Goal: Transaction & Acquisition: Purchase product/service

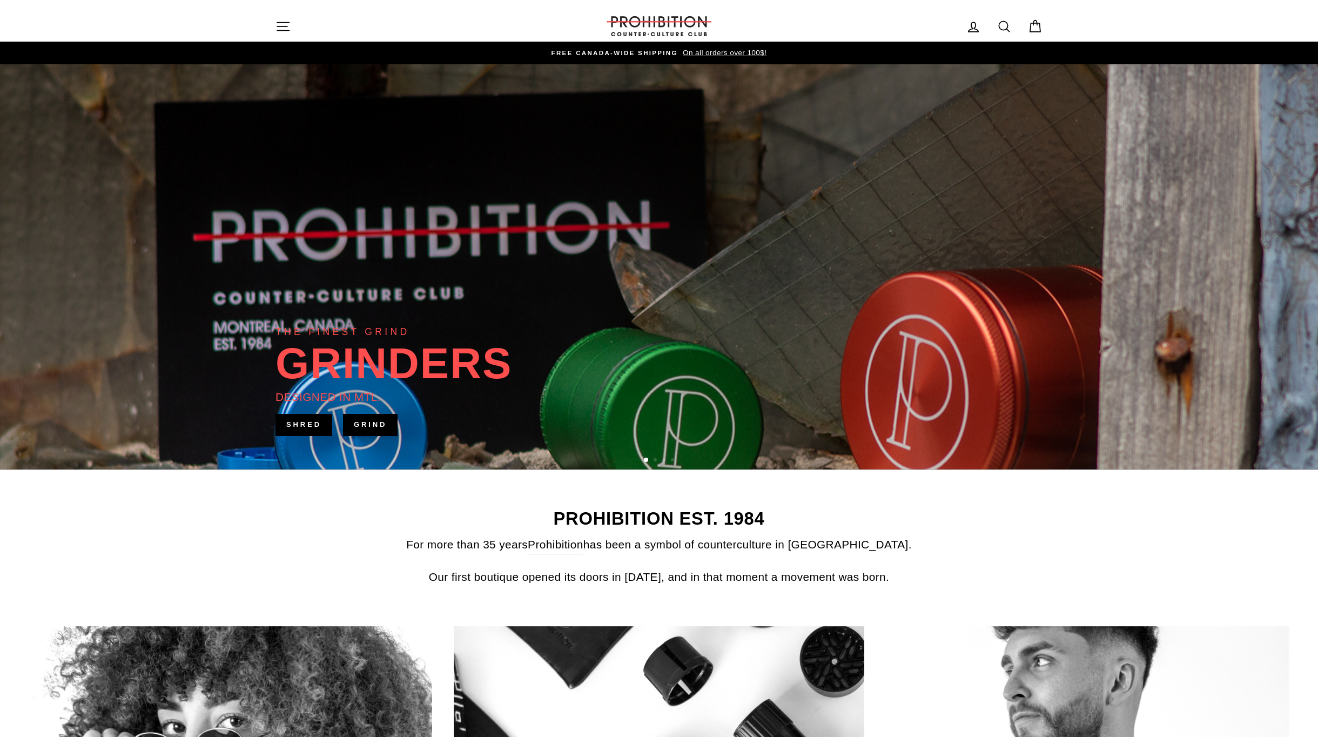
click at [1010, 25] on icon at bounding box center [1004, 26] width 15 height 15
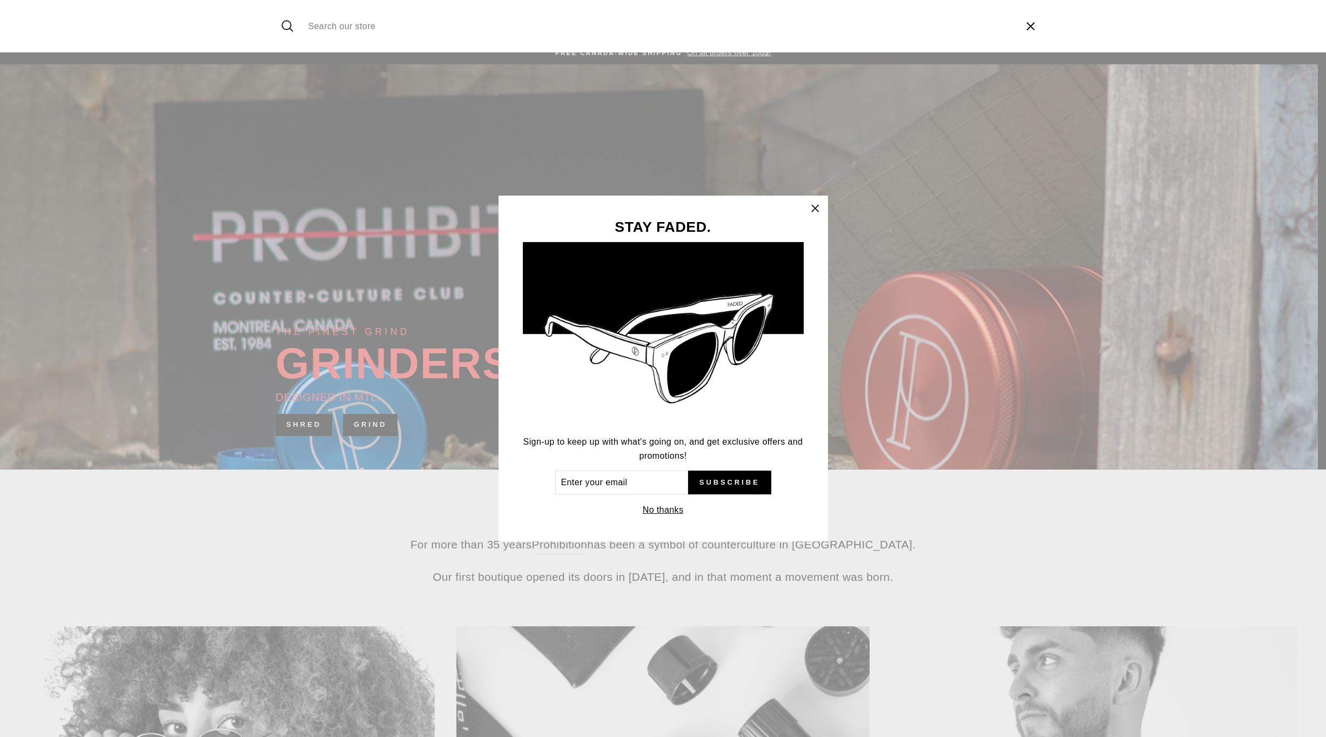
click at [393, 25] on input "Search our store" at bounding box center [658, 26] width 711 height 36
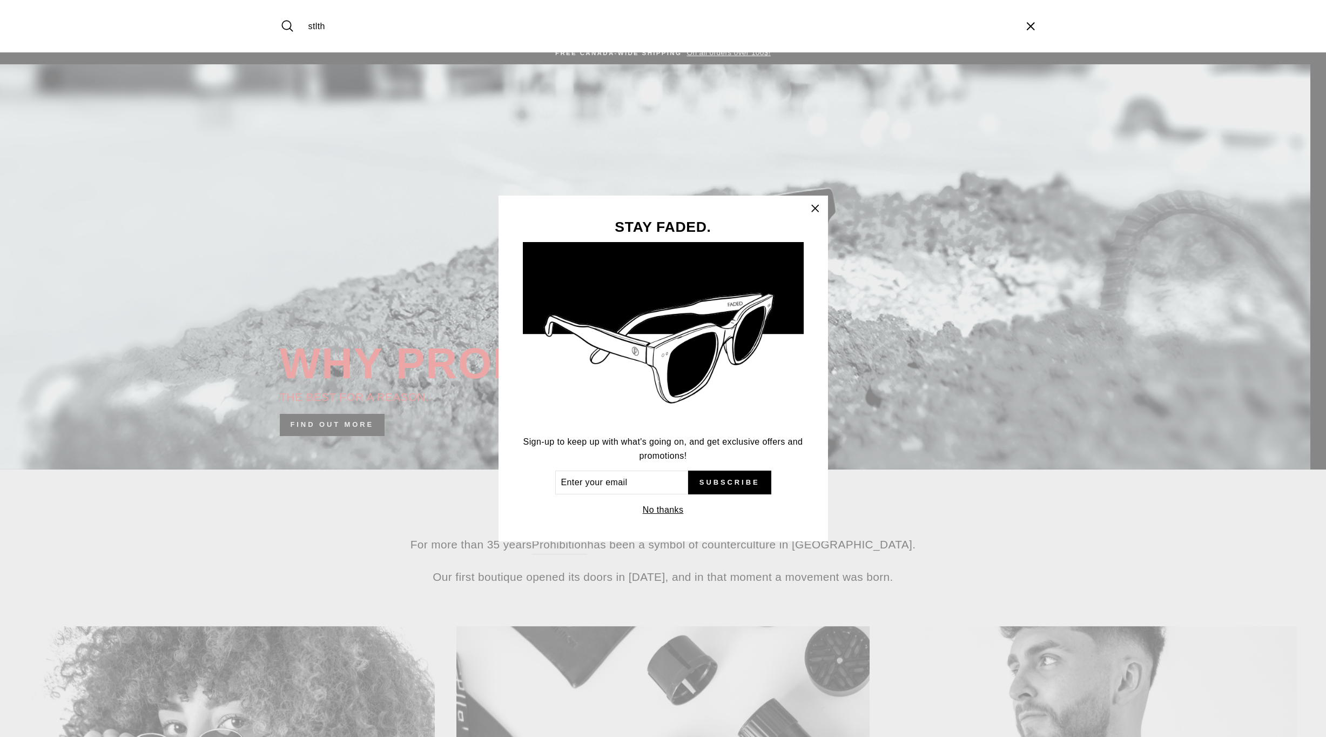
type input "stlth"
click at [280, 8] on button "Search" at bounding box center [291, 26] width 23 height 36
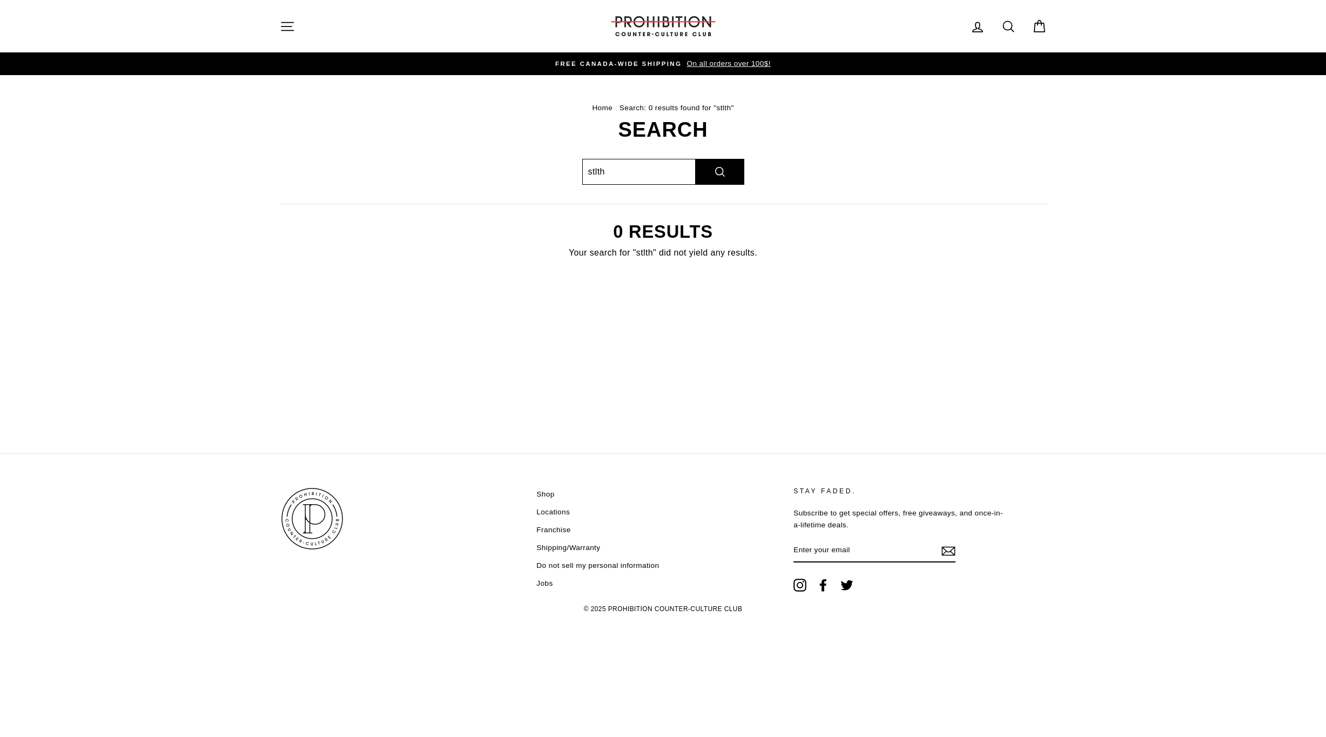
drag, startPoint x: 577, startPoint y: 186, endPoint x: 547, endPoint y: 183, distance: 29.8
click at [549, 183] on div "Search stlth Search 0 results Your search for "stlth" did not yield any results." at bounding box center [657, 202] width 779 height 167
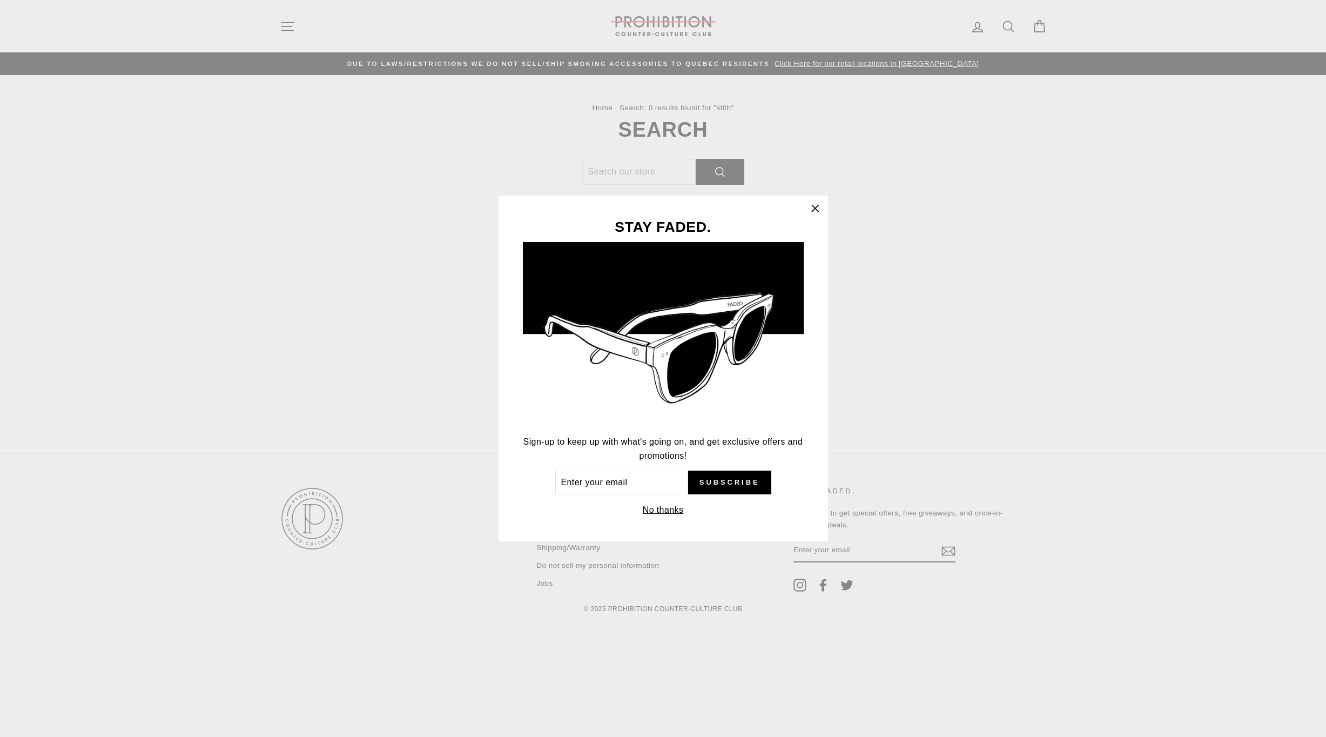
click at [873, 182] on div "STAY FADED. Sign-up to keep up with what's going on, and get exclusive offers a…" at bounding box center [663, 368] width 1326 height 737
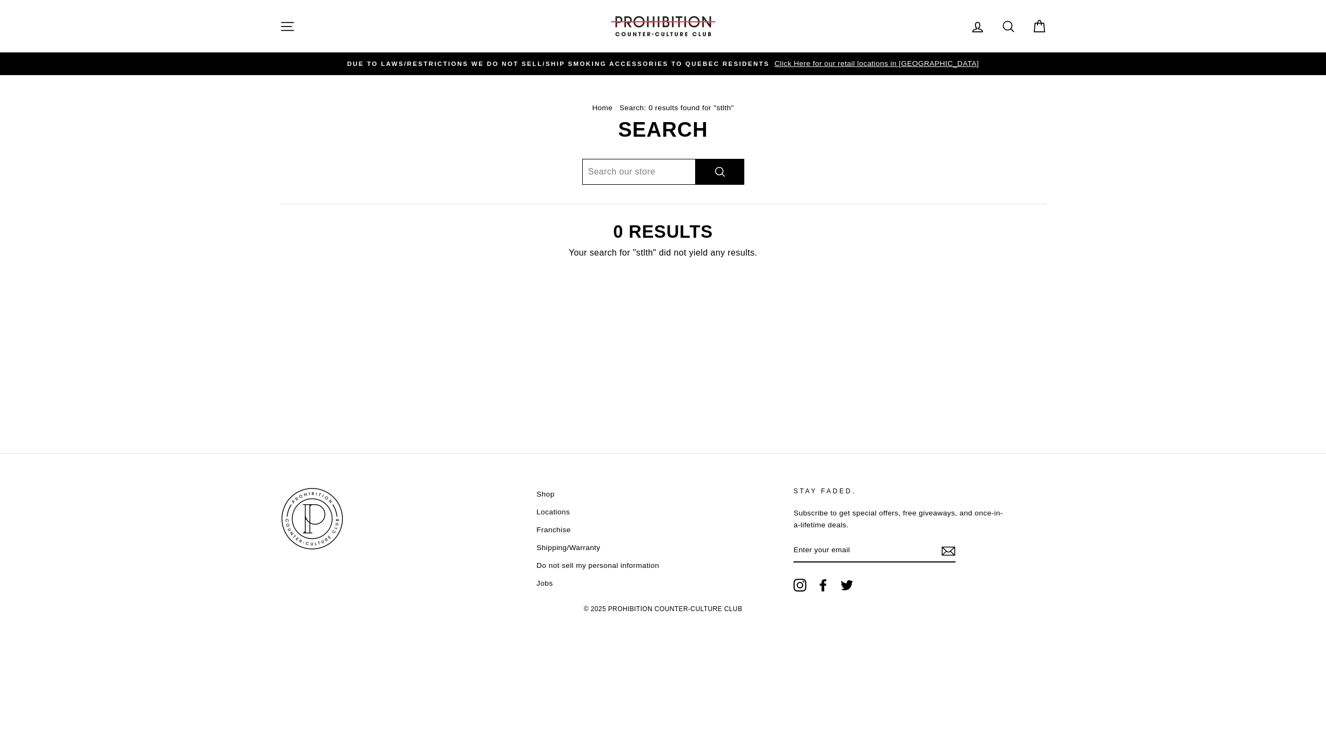
click at [627, 176] on input "Search our store" at bounding box center [638, 172] width 113 height 26
type input "stuth"
click at [696, 159] on button "Search" at bounding box center [720, 172] width 49 height 26
drag, startPoint x: 635, startPoint y: 177, endPoint x: 395, endPoint y: 214, distance: 243.3
click at [382, 214] on div "Search stuth Search 0 results Your search for "stuth" did not yield any results." at bounding box center [657, 202] width 779 height 167
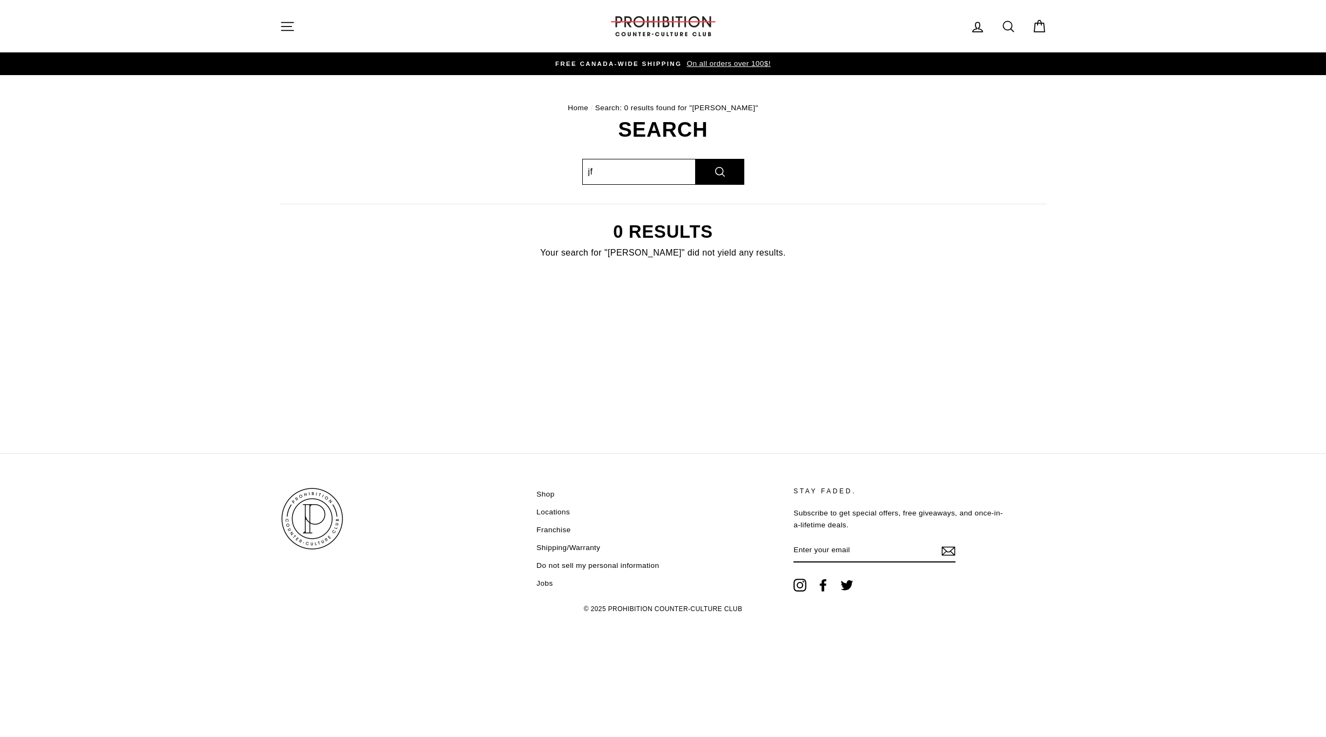
type input "j"
type input "vape"
click at [696, 159] on button "Search" at bounding box center [720, 172] width 49 height 26
drag, startPoint x: 649, startPoint y: 183, endPoint x: 431, endPoint y: 154, distance: 220.7
click at [432, 152] on div "Search vape Search 0 results Your search for "vape" did not yield any results." at bounding box center [657, 202] width 779 height 167
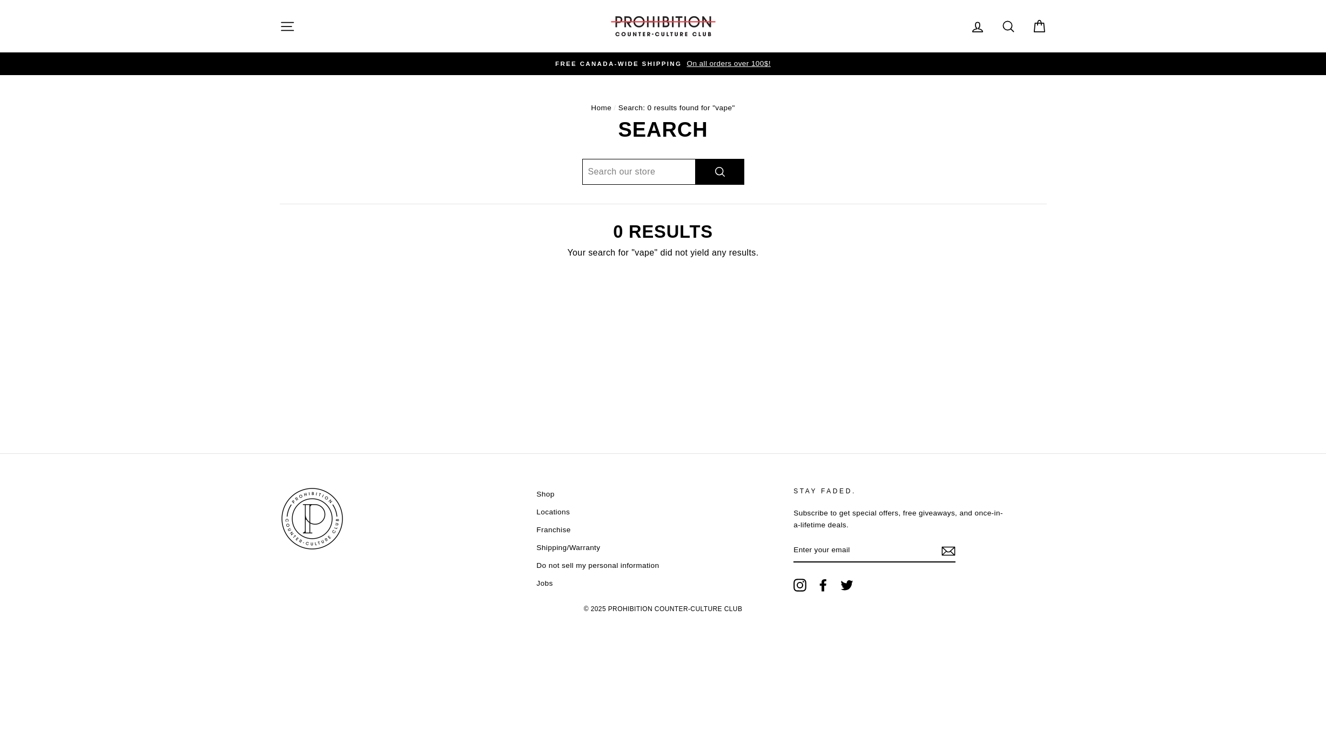
click at [696, 159] on button "Search" at bounding box center [720, 172] width 49 height 26
click at [631, 33] on img at bounding box center [663, 26] width 108 height 20
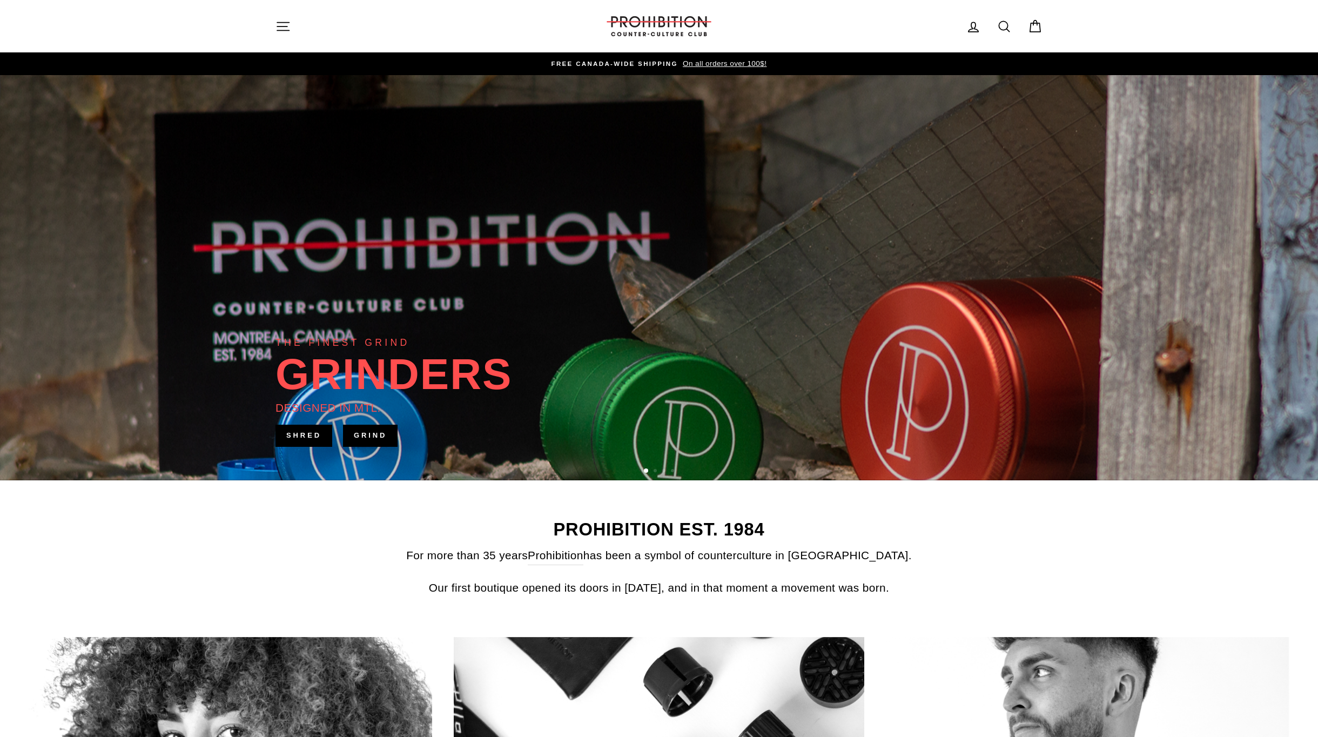
click at [1003, 26] on icon at bounding box center [1004, 26] width 15 height 15
click at [507, 32] on input "Search our store" at bounding box center [654, 26] width 711 height 36
type input "stlth"
click at [276, 8] on button "Search" at bounding box center [287, 26] width 23 height 36
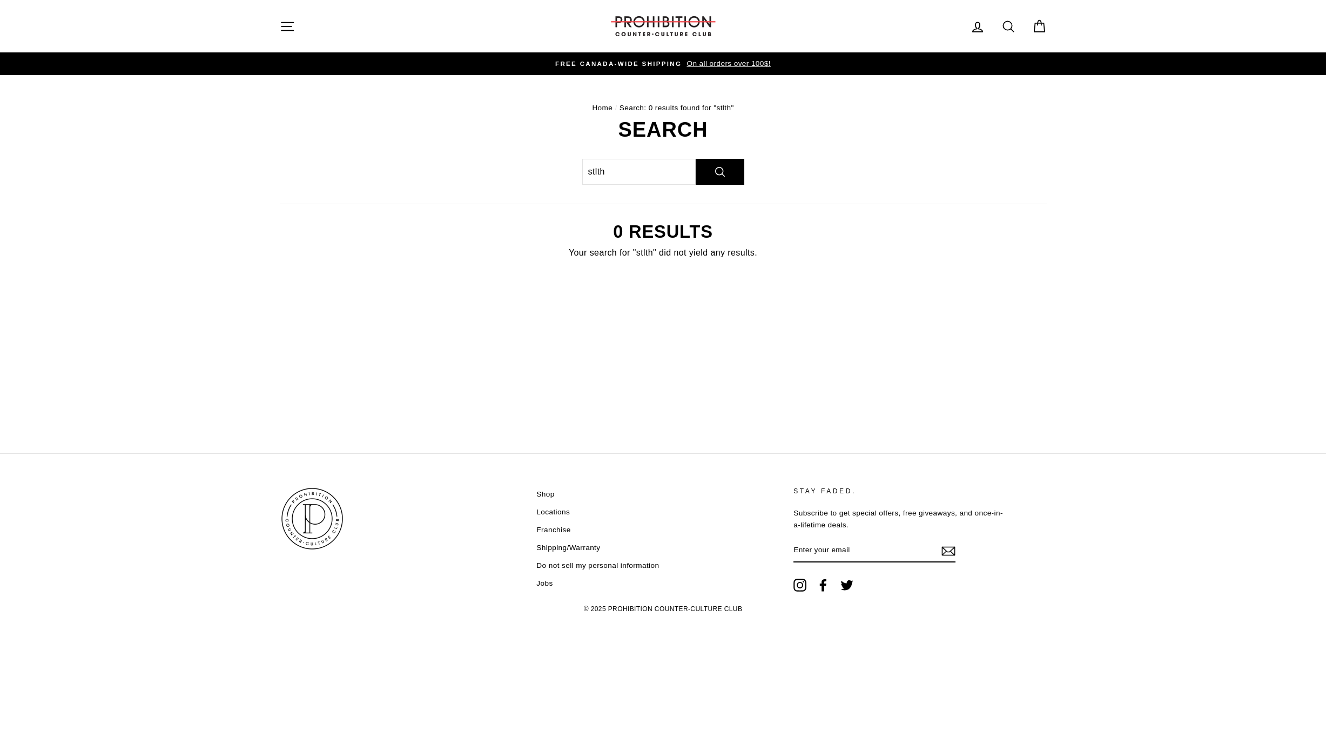
click at [458, 184] on div "Search [GEOGRAPHIC_DATA] Search 0 results Your search for "stlth" did not yield…" at bounding box center [657, 202] width 779 height 167
drag, startPoint x: 595, startPoint y: 326, endPoint x: 636, endPoint y: 283, distance: 60.0
click at [599, 324] on div "Home / Search: 0 results found for "stlth" Search [GEOGRAPHIC_DATA] Search 0 re…" at bounding box center [663, 201] width 810 height 252
drag, startPoint x: 718, startPoint y: 447, endPoint x: 641, endPoint y: 498, distance: 92.7
click at [719, 445] on main "Home / Search: 0 results found for "stlth" Search [GEOGRAPHIC_DATA] Search 0 re…" at bounding box center [663, 264] width 1326 height 378
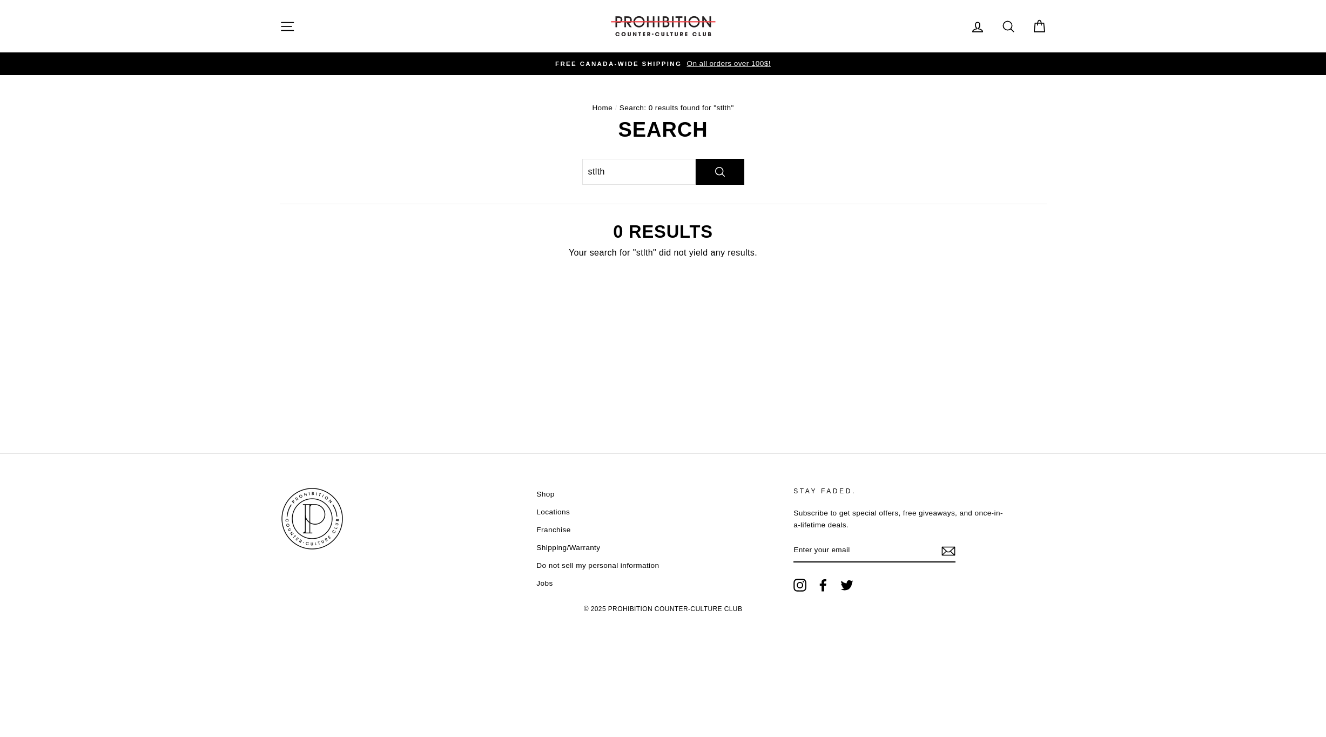
drag, startPoint x: 596, startPoint y: 391, endPoint x: 533, endPoint y: 336, distance: 83.9
click at [596, 391] on main "Home / Search: 0 results found for "stlth" Search [GEOGRAPHIC_DATA] Search 0 re…" at bounding box center [663, 264] width 1326 height 378
